Goal: Navigation & Orientation: Find specific page/section

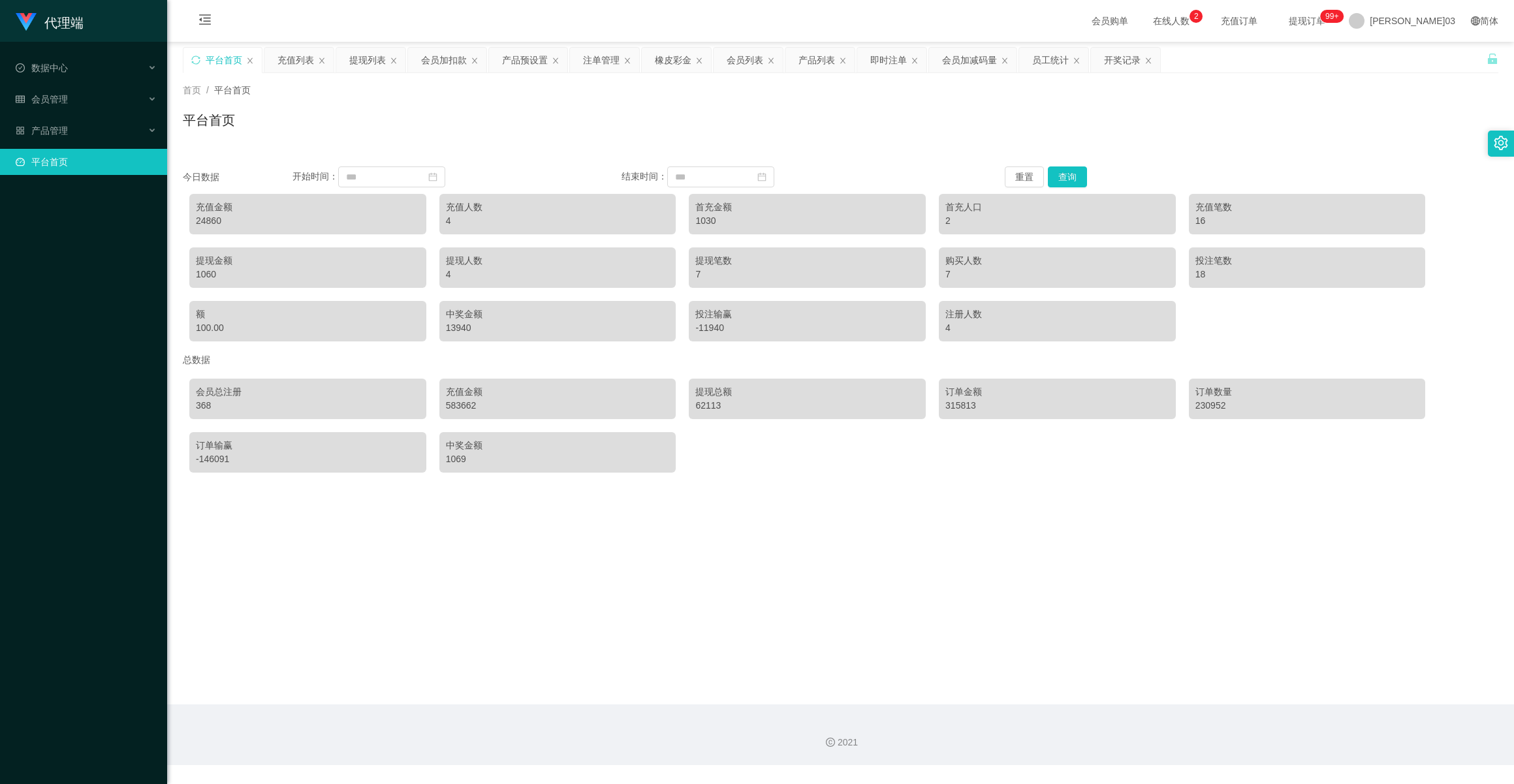
click at [1083, 106] on div "首页 / 平台首页 / 平台首页" at bounding box center [841, 112] width 1316 height 57
click at [1189, 22] on font "在线人数" at bounding box center [1170, 21] width 37 height 10
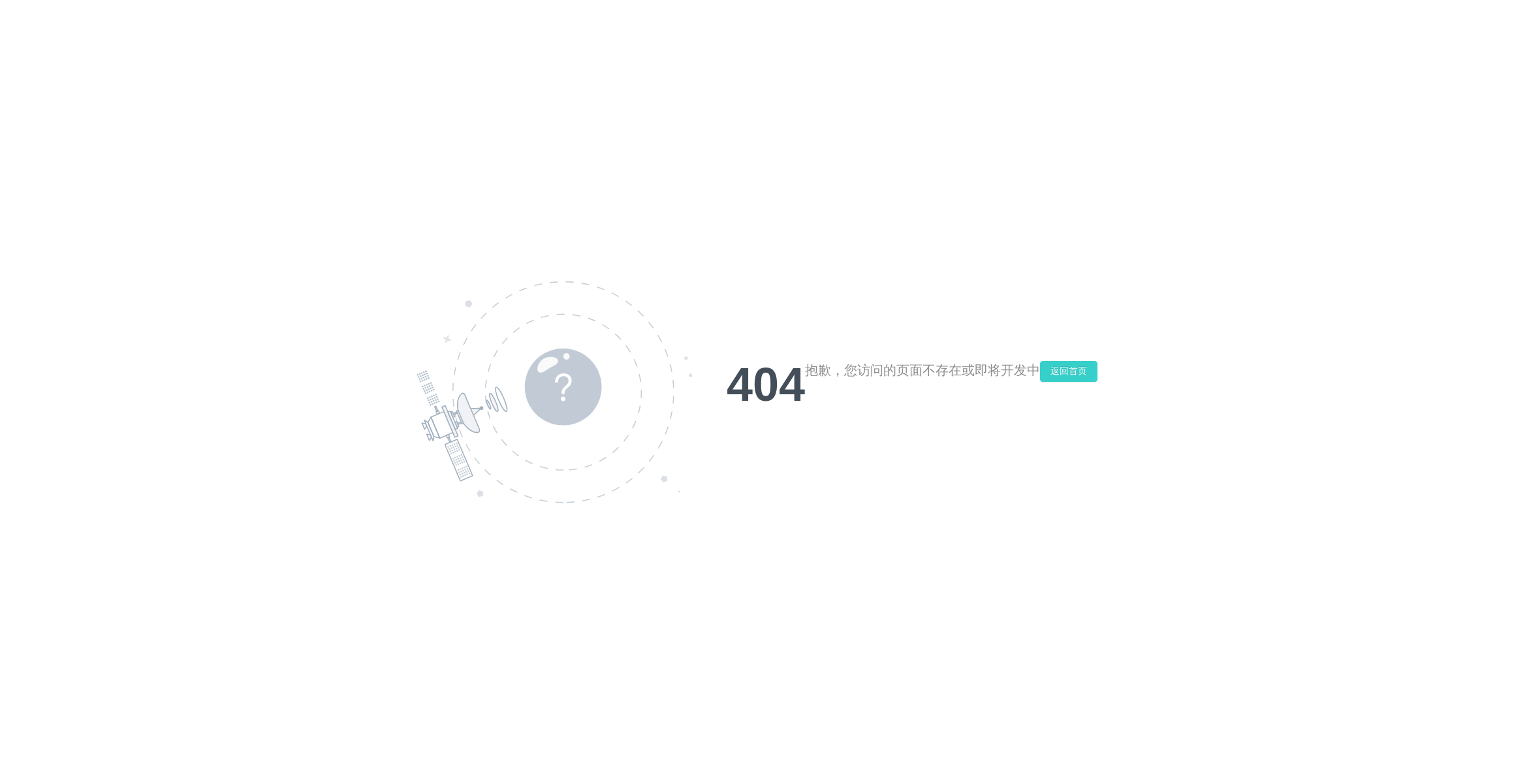
click at [1057, 373] on button "返回首页" at bounding box center [1068, 371] width 58 height 21
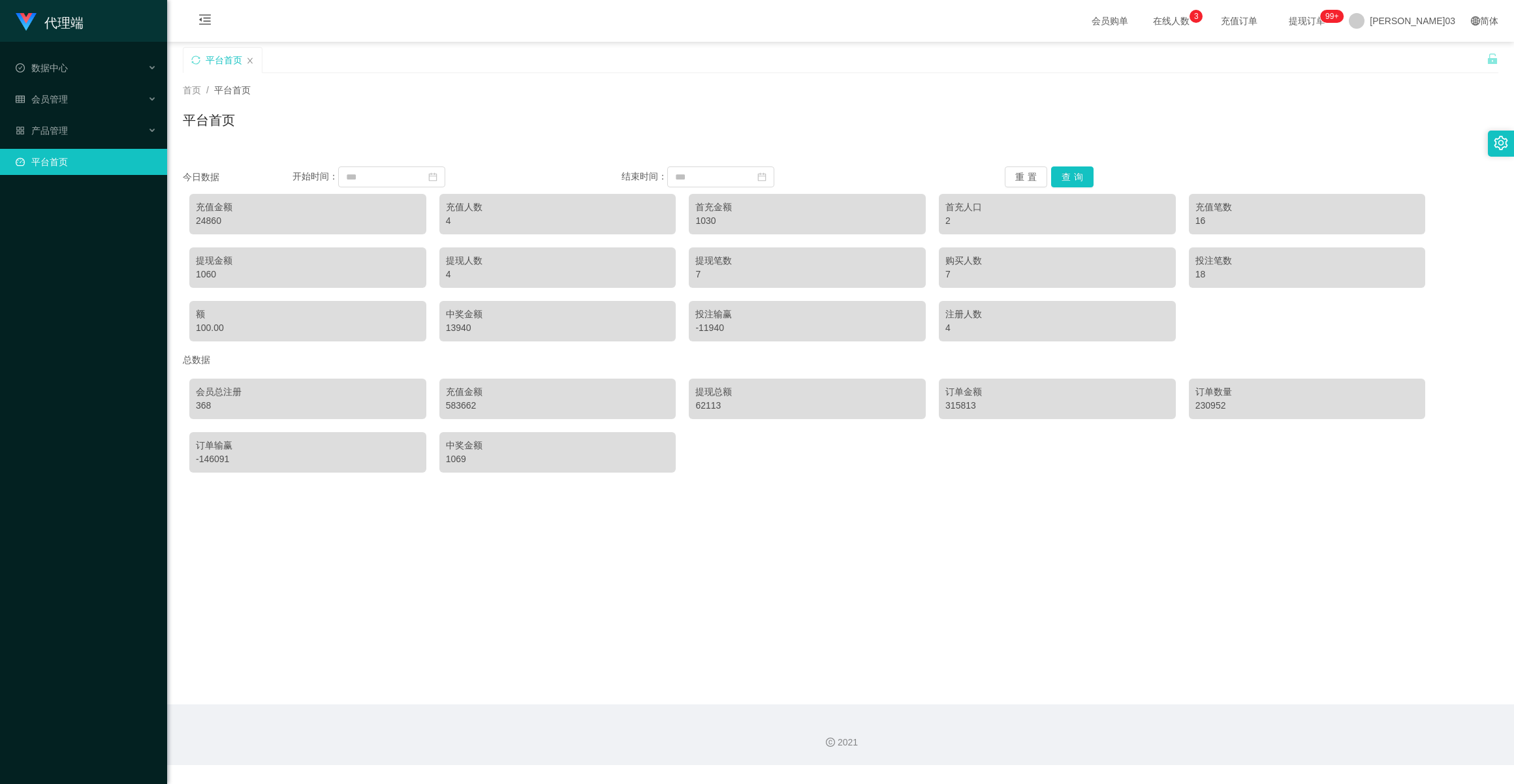
click at [1071, 65] on div "平台首页" at bounding box center [834, 69] width 1303 height 45
